Goal: Task Accomplishment & Management: Complete application form

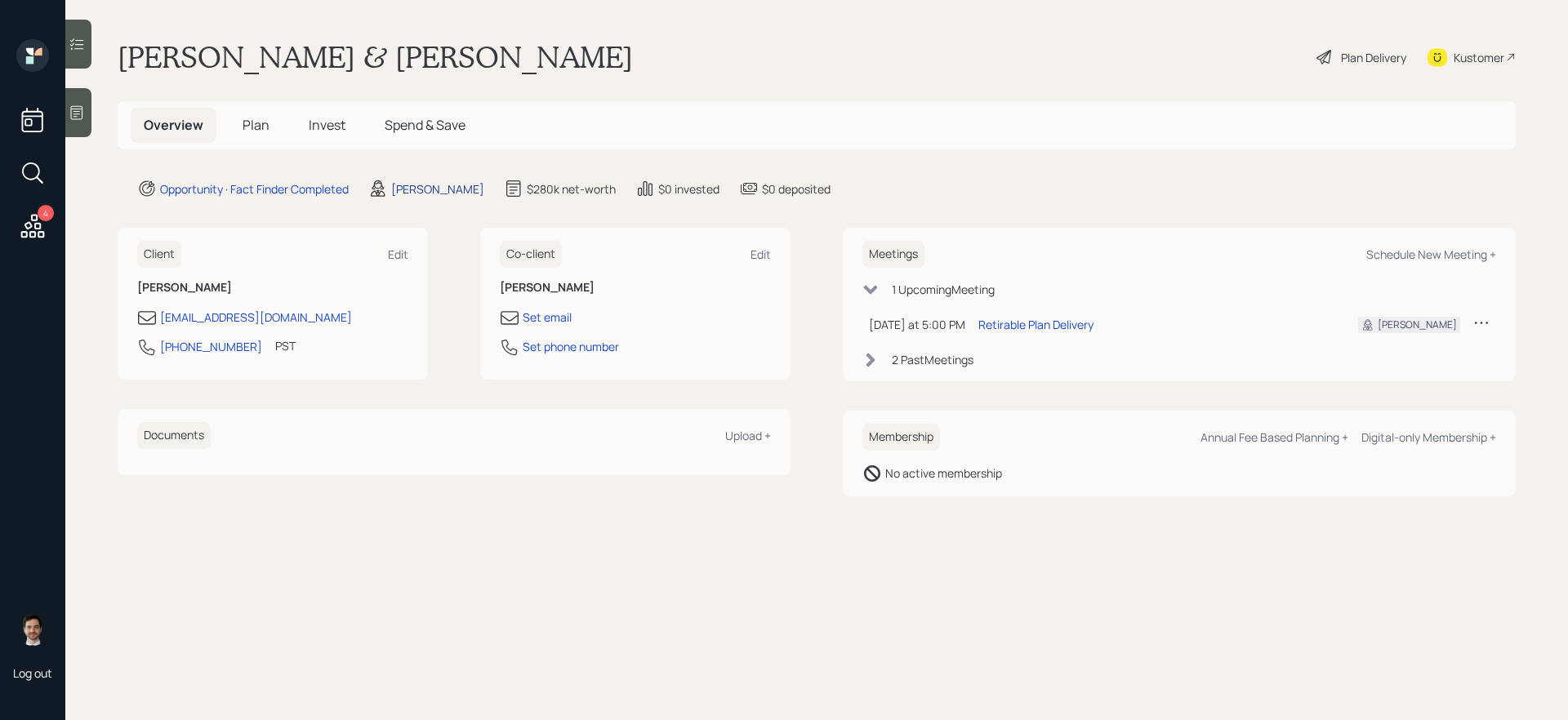
click at [425, 190] on div "[PERSON_NAME]" at bounding box center [437, 189] width 93 height 17
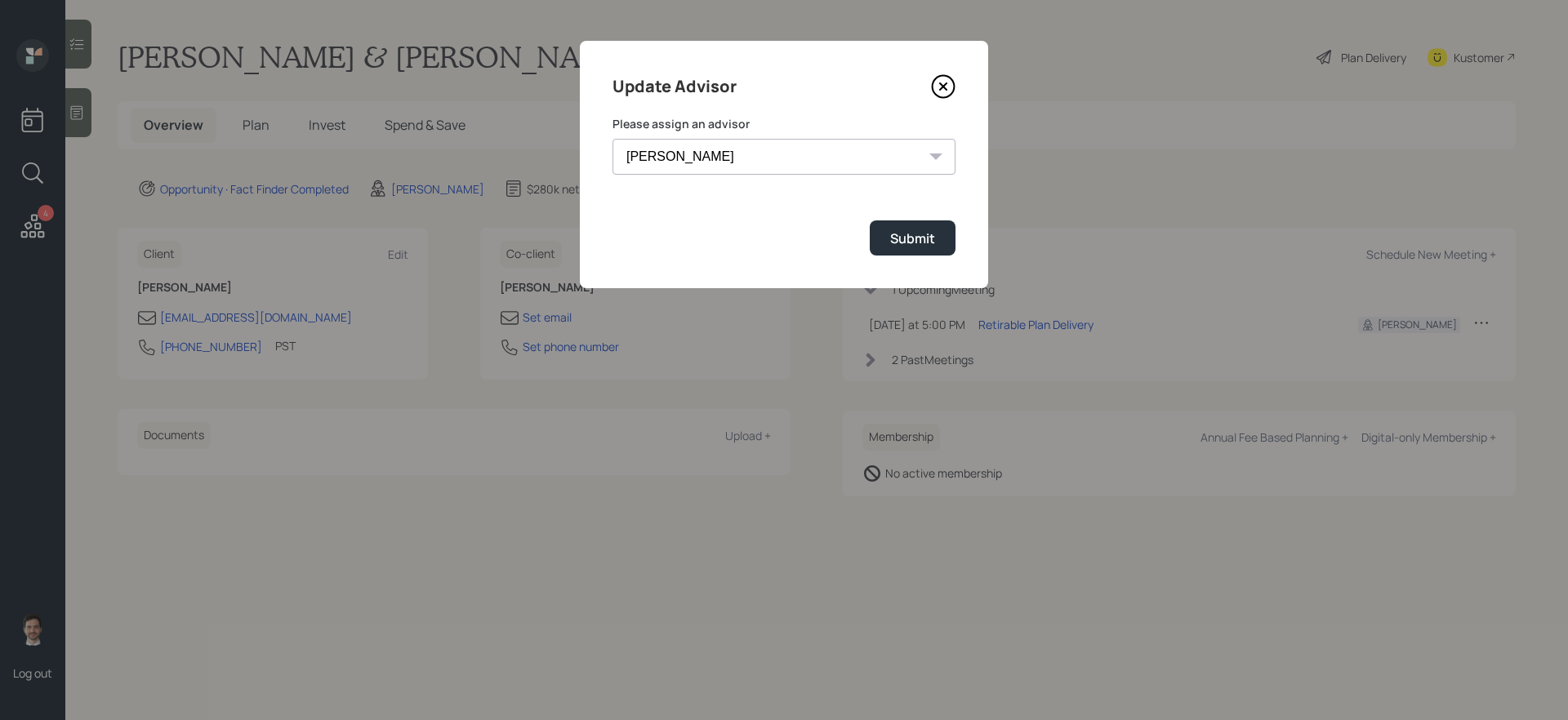
click at [674, 171] on select "[PERSON_NAME] [PERSON_NAME] End [PERSON_NAME] [PERSON_NAME] [PERSON_NAME] [PERS…" at bounding box center [784, 157] width 343 height 36
select select "ef6b64e1-8f62-4a74-b865-a7df4b35b836"
click at [613, 139] on select "[PERSON_NAME] [PERSON_NAME] End [PERSON_NAME] [PERSON_NAME] [PERSON_NAME] [PERS…" at bounding box center [784, 157] width 343 height 36
click at [924, 246] on div "Submit" at bounding box center [913, 238] width 45 height 18
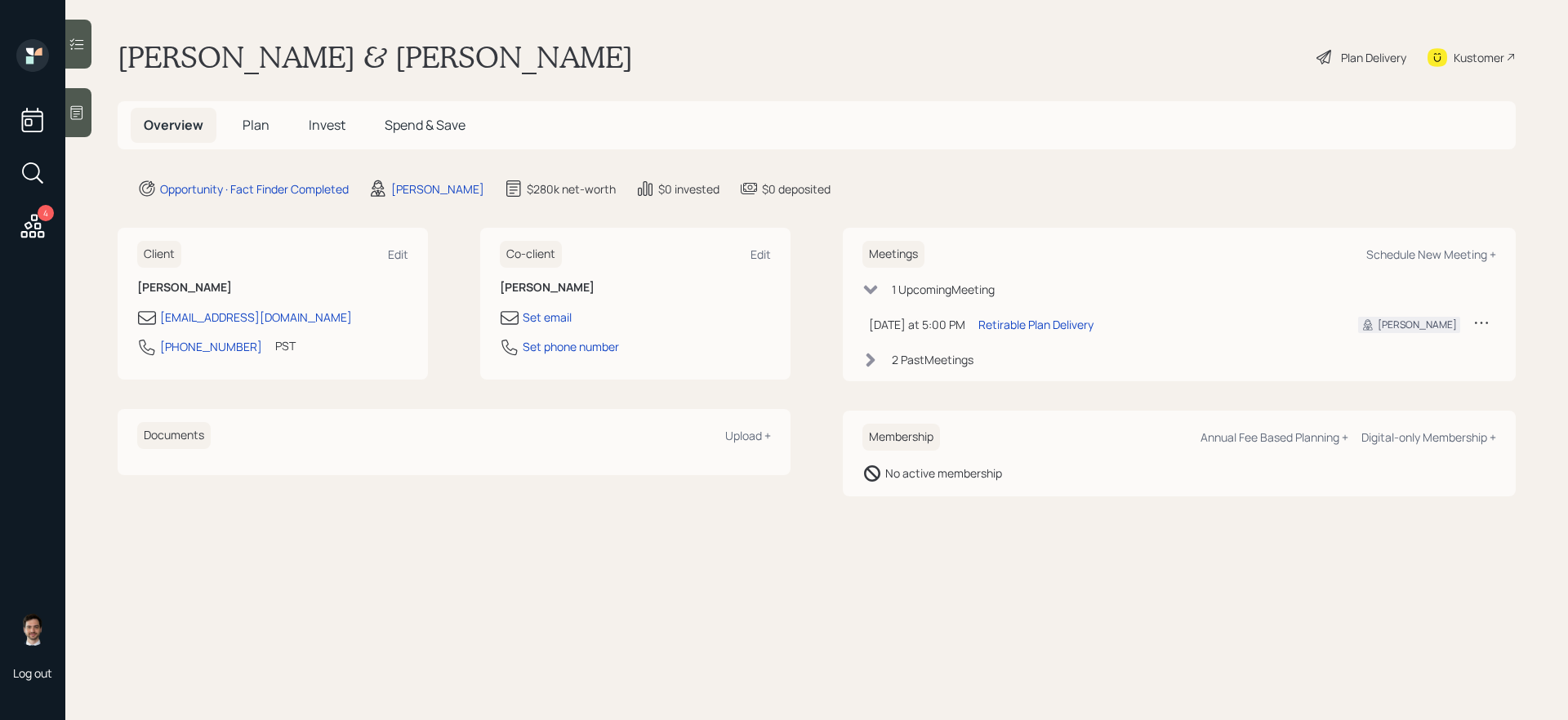
click at [255, 124] on span "Plan" at bounding box center [256, 124] width 27 height 18
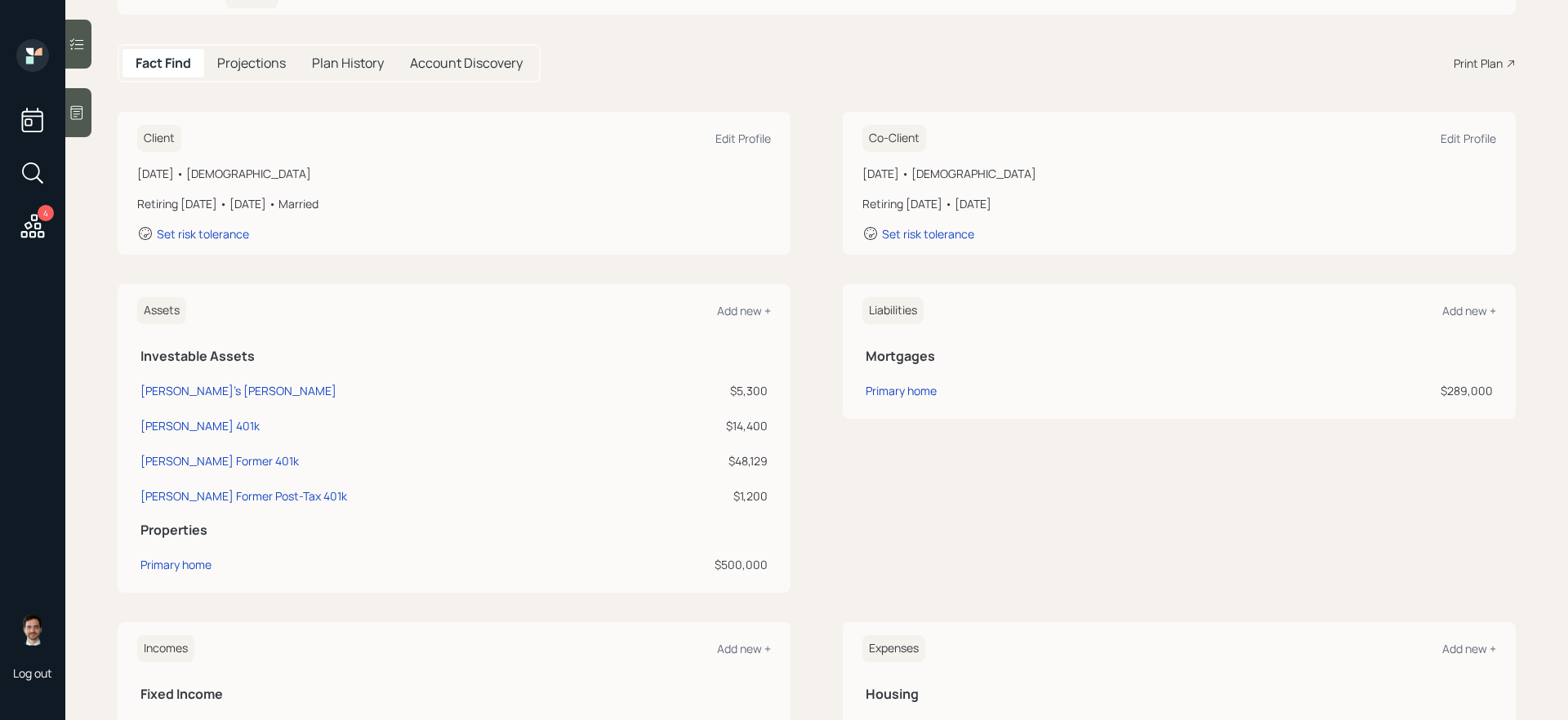
scroll to position [135, 0]
click at [733, 310] on div "Add new +" at bounding box center [744, 309] width 54 height 16
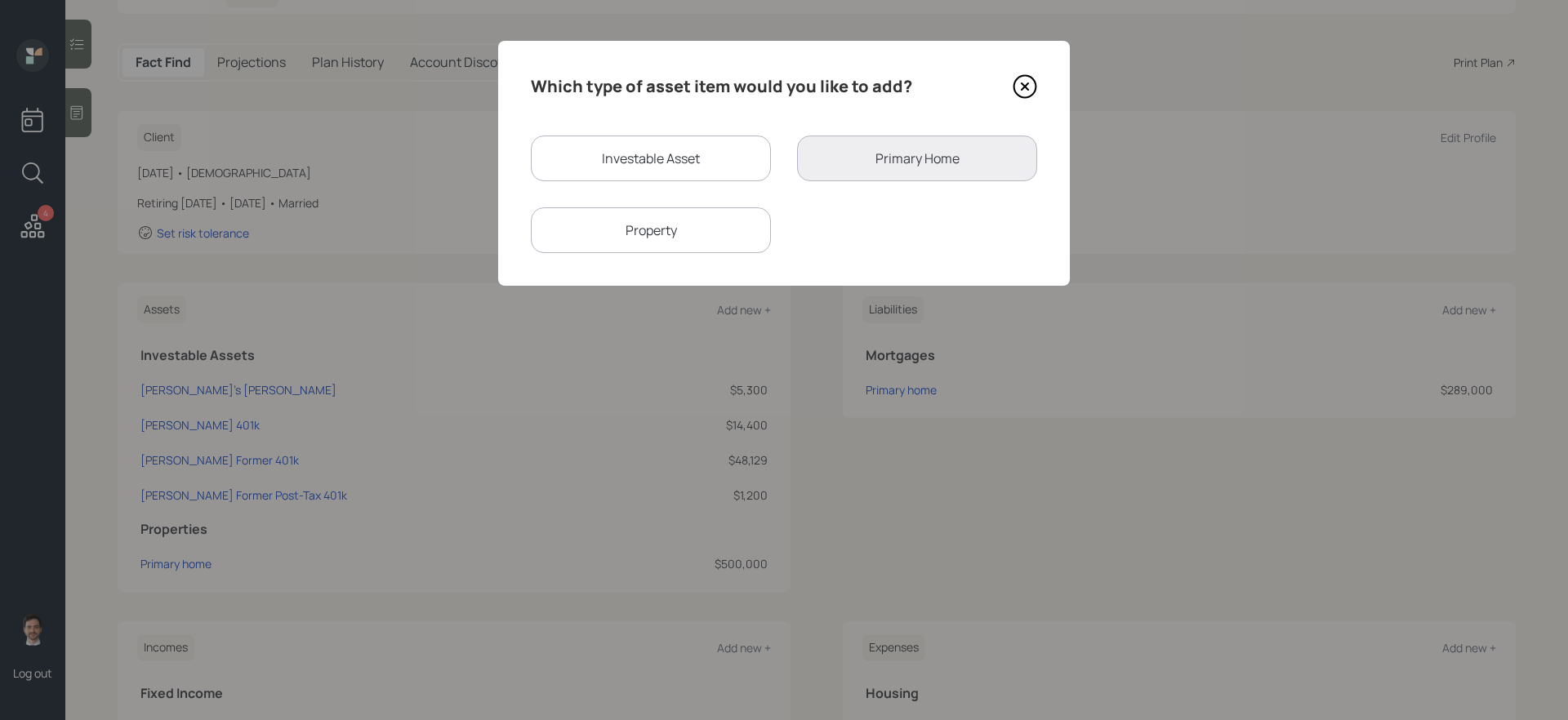
click at [678, 147] on div "Investable Asset" at bounding box center [651, 158] width 240 height 46
select select "taxable"
select select "balanced"
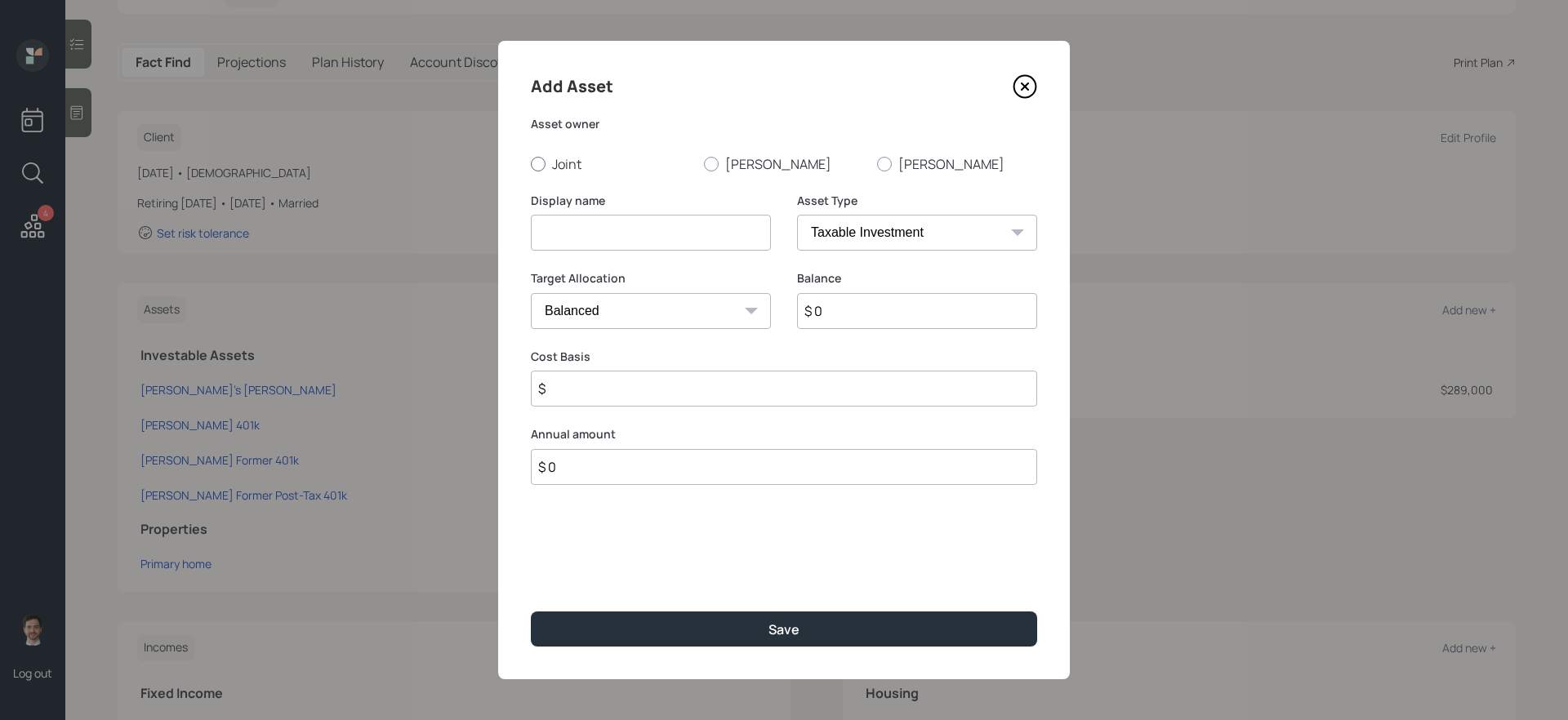
click at [570, 164] on label "Joint" at bounding box center [611, 164] width 160 height 18
click at [531, 164] on input "Joint" at bounding box center [530, 164] width 1 height 1
radio input "true"
click at [588, 229] on input at bounding box center [651, 232] width 240 height 36
type input "Settlement"
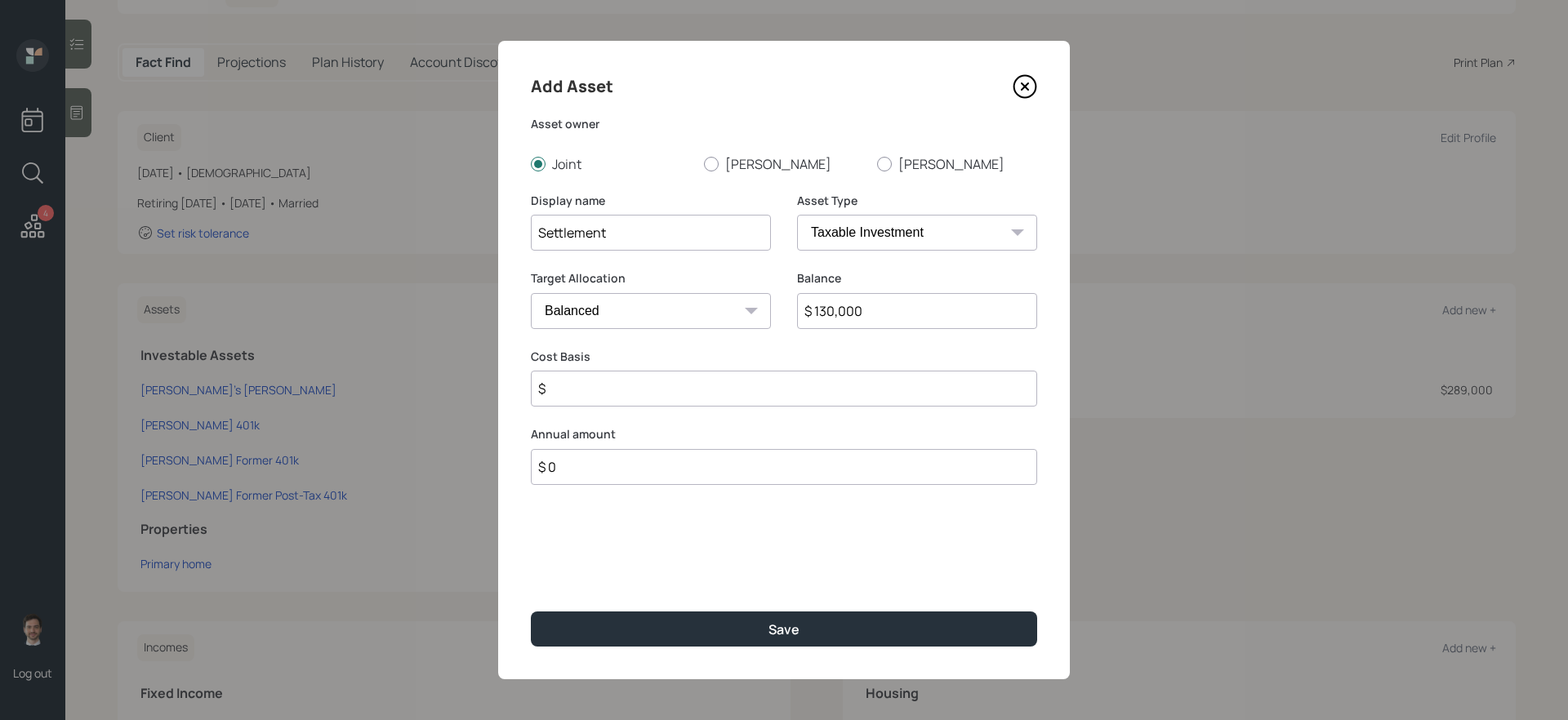
type input "$ 130,000"
click at [531, 607] on button "Save" at bounding box center [784, 629] width 507 height 35
